Goal: Task Accomplishment & Management: Manage account settings

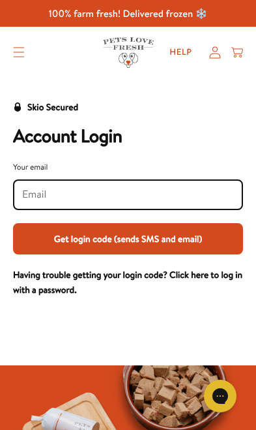
click at [48, 193] on input "Your email" at bounding box center [128, 194] width 212 height 14
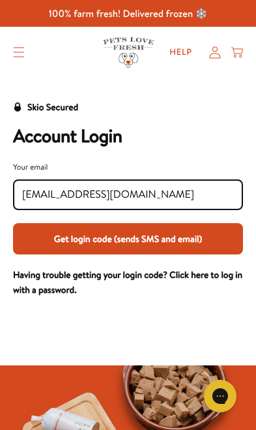
type input "[EMAIL_ADDRESS][DOMAIN_NAME]"
click at [158, 240] on button "Get login code (sends SMS and email)" at bounding box center [128, 238] width 230 height 31
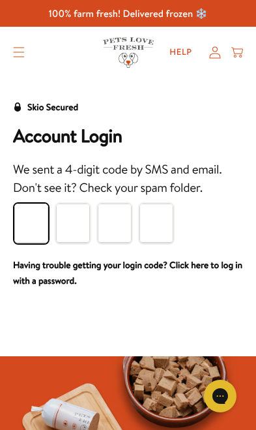
click at [34, 221] on input "Please enter your pin code" at bounding box center [31, 222] width 34 height 39
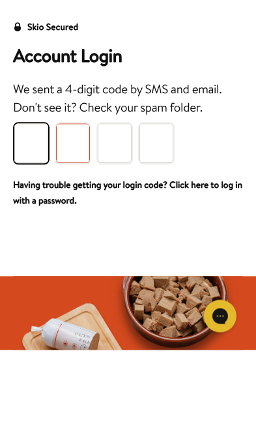
type input "5"
type input "0"
type input "6"
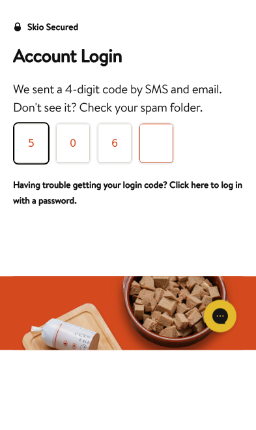
type input "6"
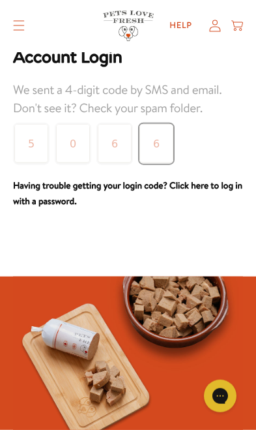
scroll to position [80, 0]
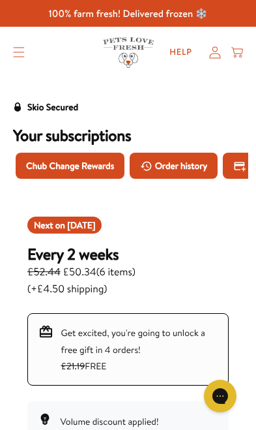
click at [218, 51] on icon at bounding box center [215, 52] width 12 height 13
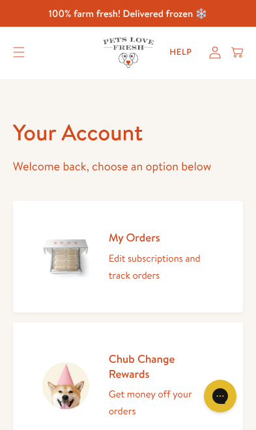
click at [75, 258] on img at bounding box center [65, 256] width 47 height 47
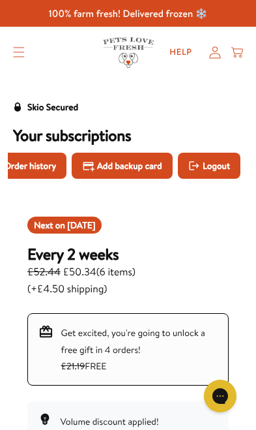
scroll to position [0, 165]
click at [130, 164] on span "Add backup card" at bounding box center [129, 165] width 65 height 14
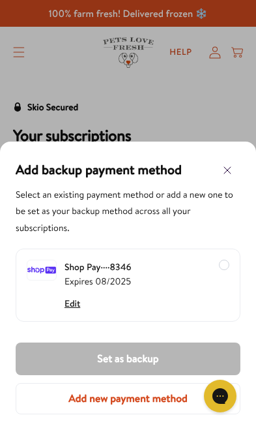
click at [93, 396] on button "Add new payment method" at bounding box center [128, 398] width 225 height 31
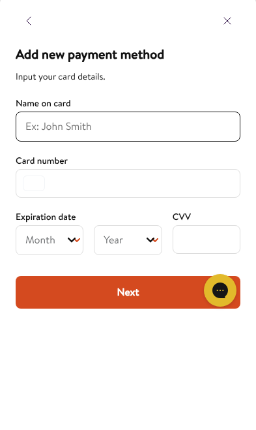
scroll to position [211, 0]
type input "[PERSON_NAME]"
click at [42, 281] on div at bounding box center [34, 289] width 22 height 16
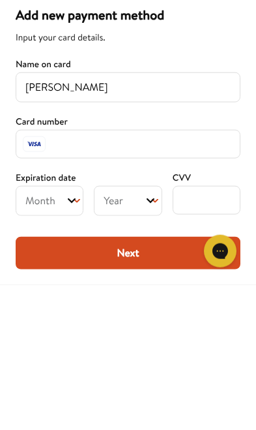
scroll to position [916, 0]
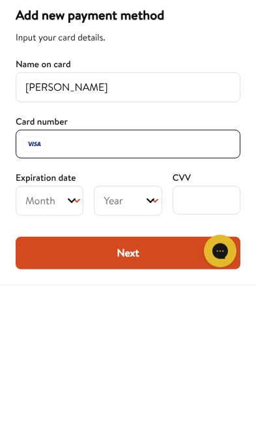
click at [78, 331] on select "Month 01 02 03 04 05 06 07 08 09 10 11 12" at bounding box center [50, 346] width 68 height 30
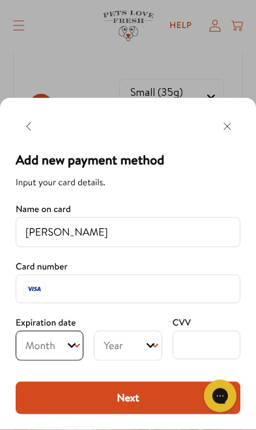
scroll to position [1061, 0]
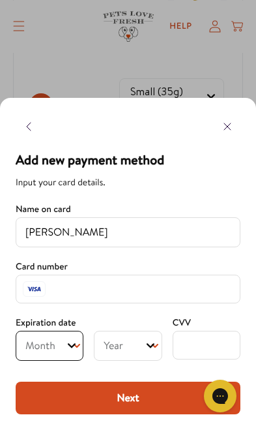
select select "08"
click at [158, 347] on select "Year [DATE] 2026 2027 2028 2029 2030 2031 2032 2033 2034 2035 2036 2037 2038 20…" at bounding box center [128, 346] width 68 height 30
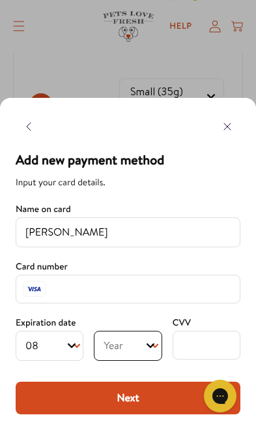
select select "2029"
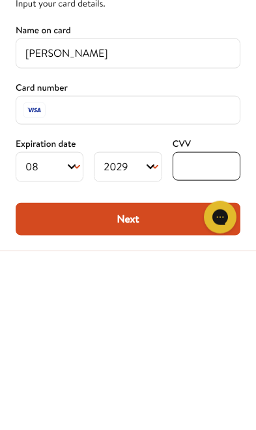
scroll to position [1336, 0]
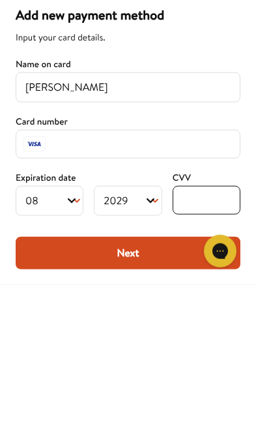
click at [134, 382] on button "Next" at bounding box center [128, 398] width 225 height 33
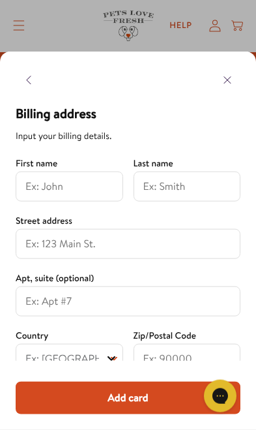
click at [44, 186] on input at bounding box center [69, 187] width 88 height 16
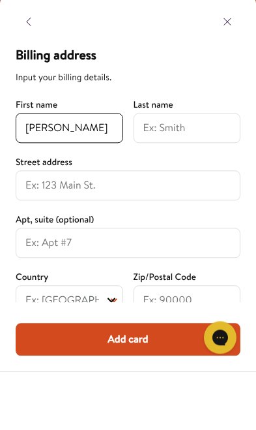
type input "[PERSON_NAME]"
click at [163, 179] on input at bounding box center [187, 187] width 88 height 16
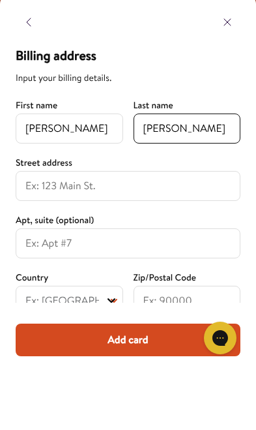
type input "[PERSON_NAME]"
click at [45, 236] on input at bounding box center [127, 244] width 205 height 16
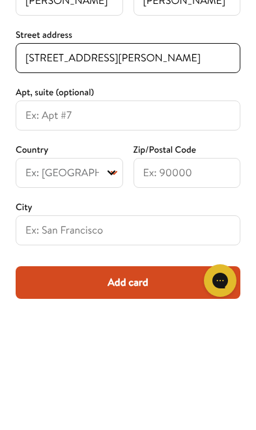
scroll to position [71, 0]
type input "[STREET_ADDRESS][PERSON_NAME]"
click at [115, 273] on select "Ex: [GEOGRAPHIC_DATA] [GEOGRAPHIC_DATA] [GEOGRAPHIC_DATA] [GEOGRAPHIC_DATA] [GE…" at bounding box center [70, 288] width 108 height 30
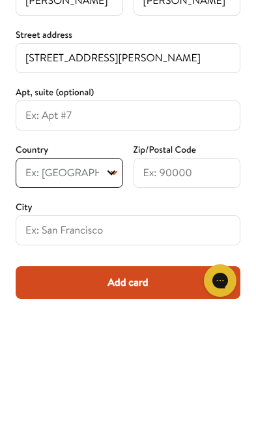
scroll to position [1596, 0]
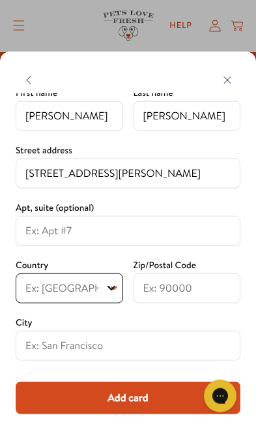
select select "[GEOGRAPHIC_DATA]"
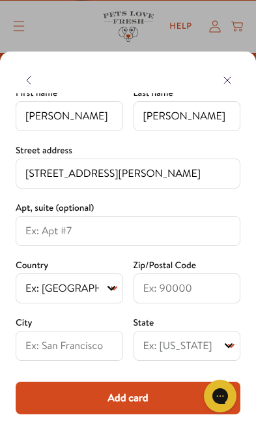
click at [163, 292] on input at bounding box center [187, 288] width 88 height 16
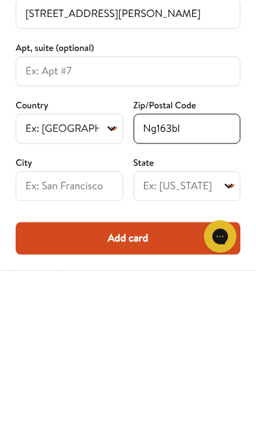
type input "Ng163bl"
click at [35, 338] on input at bounding box center [69, 346] width 88 height 16
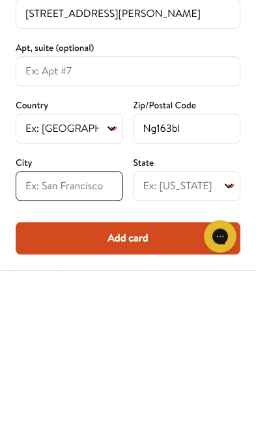
scroll to position [1638, 0]
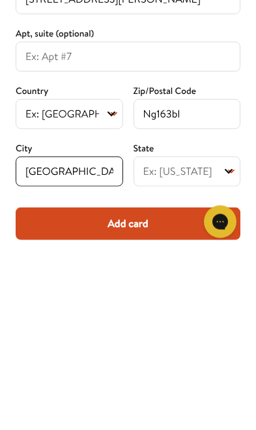
type input "[GEOGRAPHIC_DATA]"
click at [237, 331] on select "Ex: [US_STATE] [DEMOGRAPHIC_DATA] Forces [GEOGRAPHIC_DATA] [GEOGRAPHIC_DATA] [G…" at bounding box center [188, 346] width 108 height 30
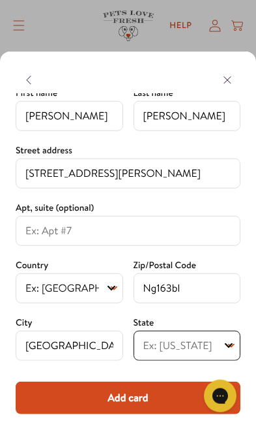
select select "[GEOGRAPHIC_DATA]"
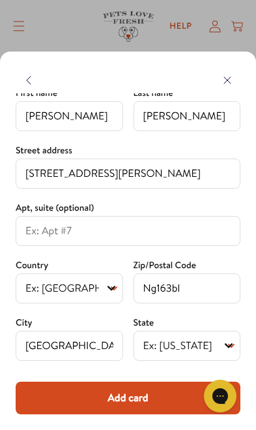
scroll to position [71, 0]
click at [125, 402] on button "Add card" at bounding box center [128, 398] width 225 height 33
type input "[PERSON_NAME]"
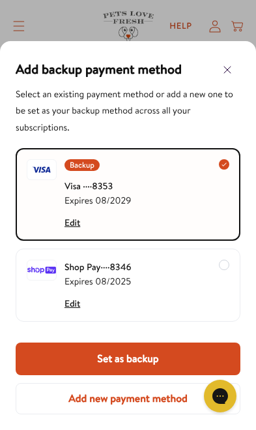
click at [230, 162] on div "Backup Visa ···· 8353 Expires [CREDIT_CARD_DATA] Edit" at bounding box center [128, 194] width 225 height 93
click at [79, 304] on button "Edit" at bounding box center [73, 303] width 16 height 14
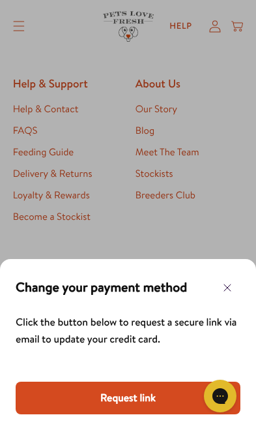
click at [219, 411] on button "Chat with us" at bounding box center [220, 396] width 33 height 33
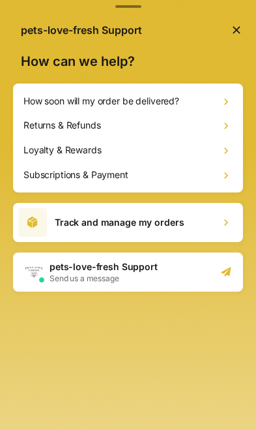
scroll to position [0, 0]
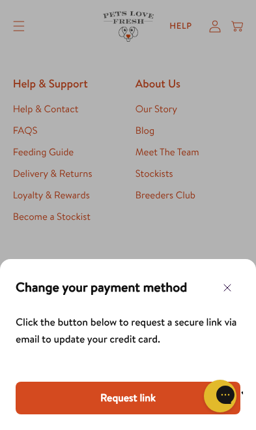
click at [131, 402] on button "Request link" at bounding box center [128, 398] width 225 height 33
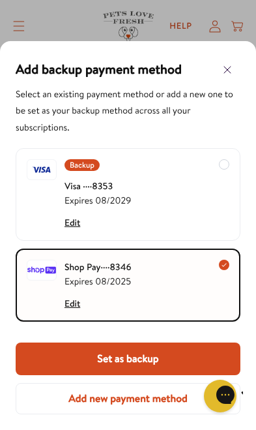
click at [83, 164] on span "Backup" at bounding box center [82, 165] width 25 height 14
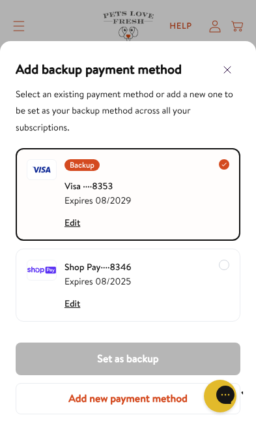
click at [227, 70] on icon "button" at bounding box center [228, 70] width 16 height 16
